Goal: Task Accomplishment & Management: Manage account settings

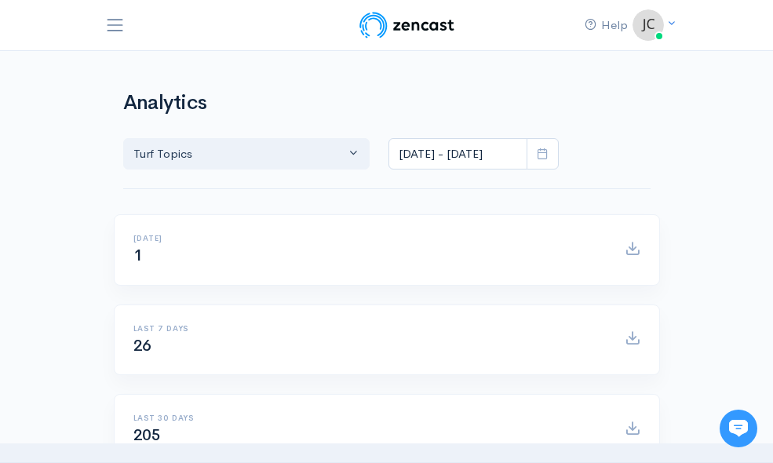
click at [549, 148] on icon at bounding box center [543, 154] width 12 height 12
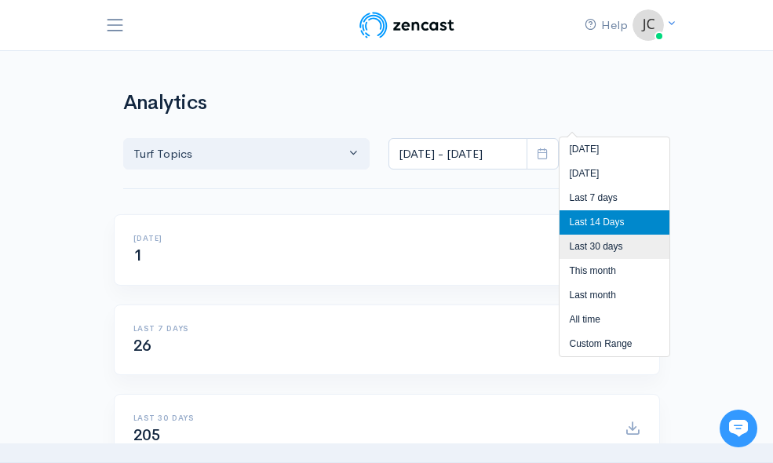
click at [590, 248] on li "Last 30 days" at bounding box center [615, 247] width 110 height 24
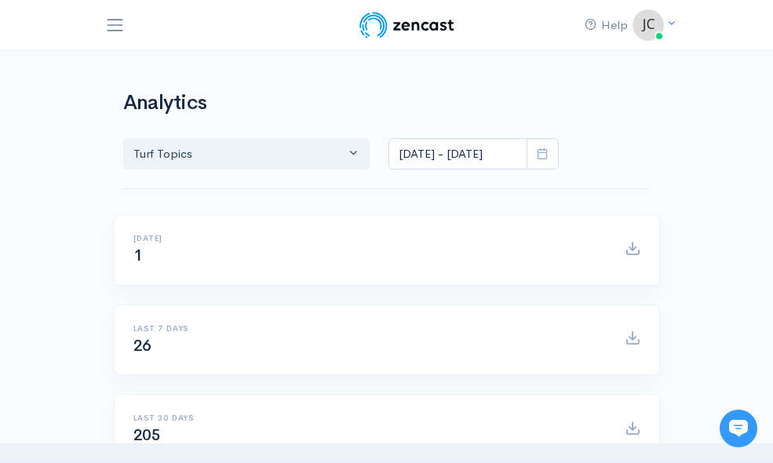
click at [549, 148] on icon at bounding box center [543, 154] width 12 height 12
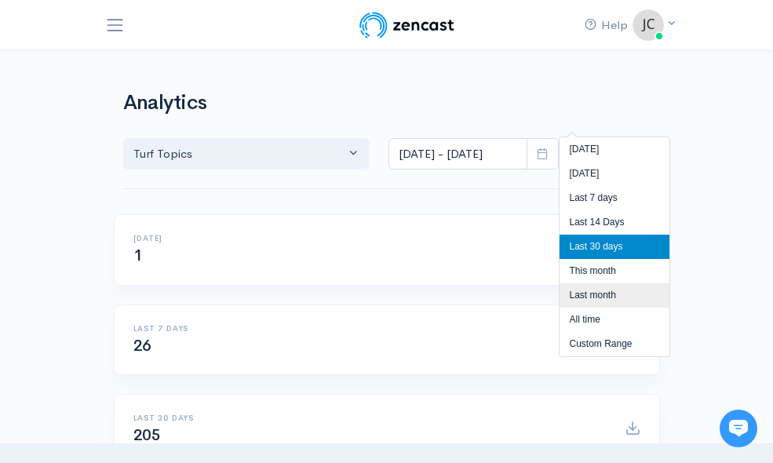
click at [612, 291] on li "Last month" at bounding box center [615, 295] width 110 height 24
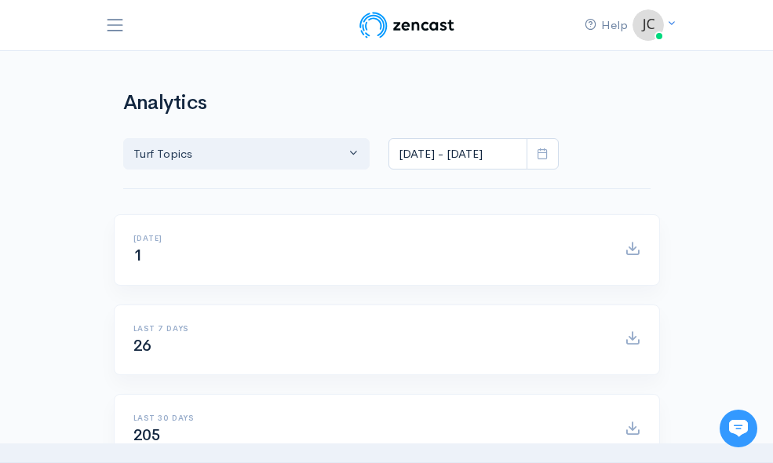
click at [549, 148] on icon at bounding box center [543, 154] width 12 height 12
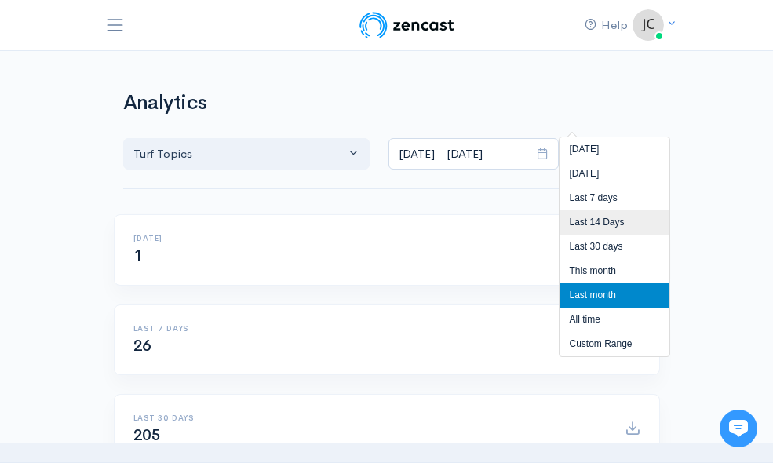
click at [604, 218] on li "Last 14 Days" at bounding box center [615, 222] width 110 height 24
type input "[DATE] - [DATE]"
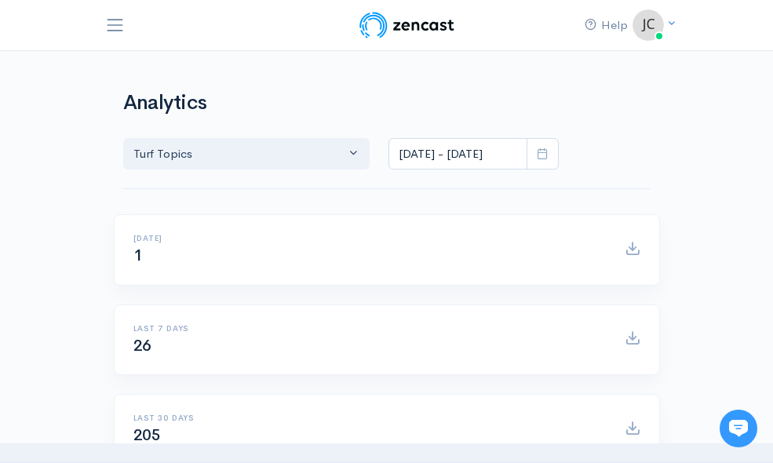
click at [0, 0] on link "Logout" at bounding box center [0, 0] width 0 height 0
